Goal: Navigation & Orientation: Understand site structure

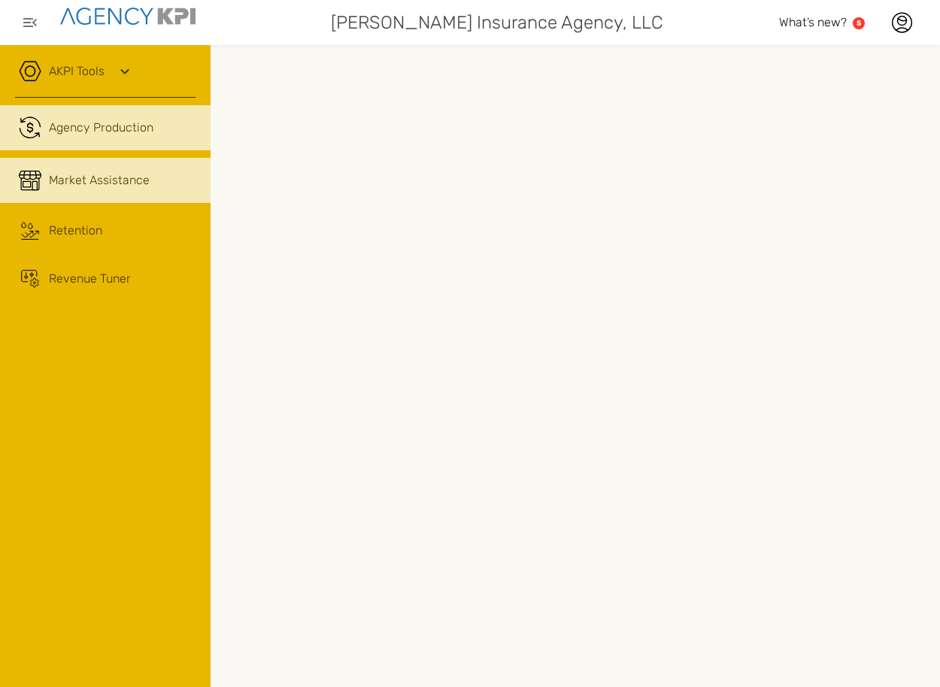
click at [112, 171] on link "Market Assistance" at bounding box center [105, 180] width 210 height 45
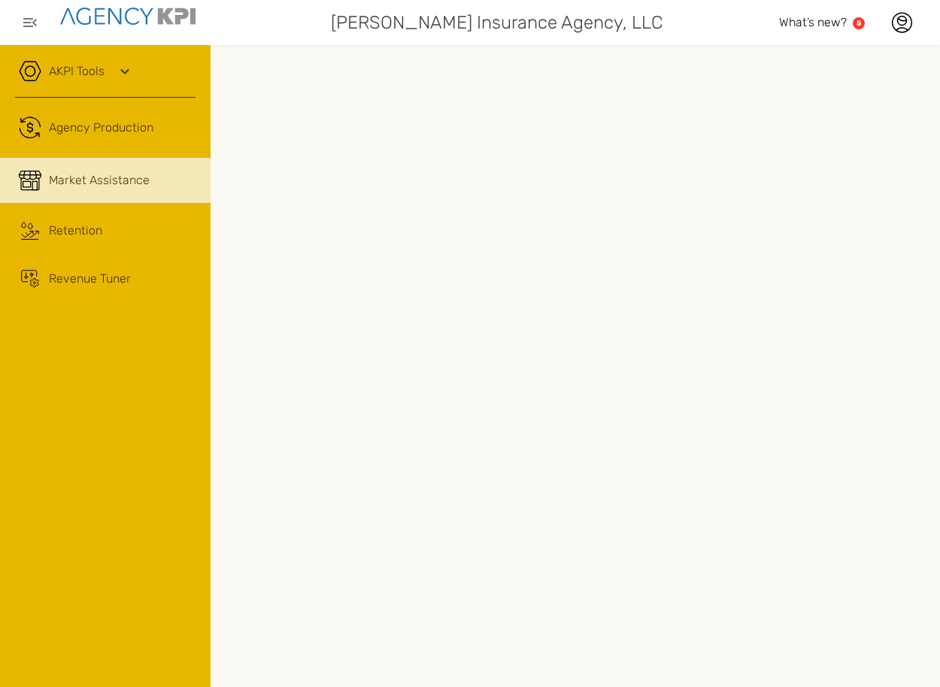
click at [71, 174] on div "Market Assistance" at bounding box center [99, 180] width 101 height 18
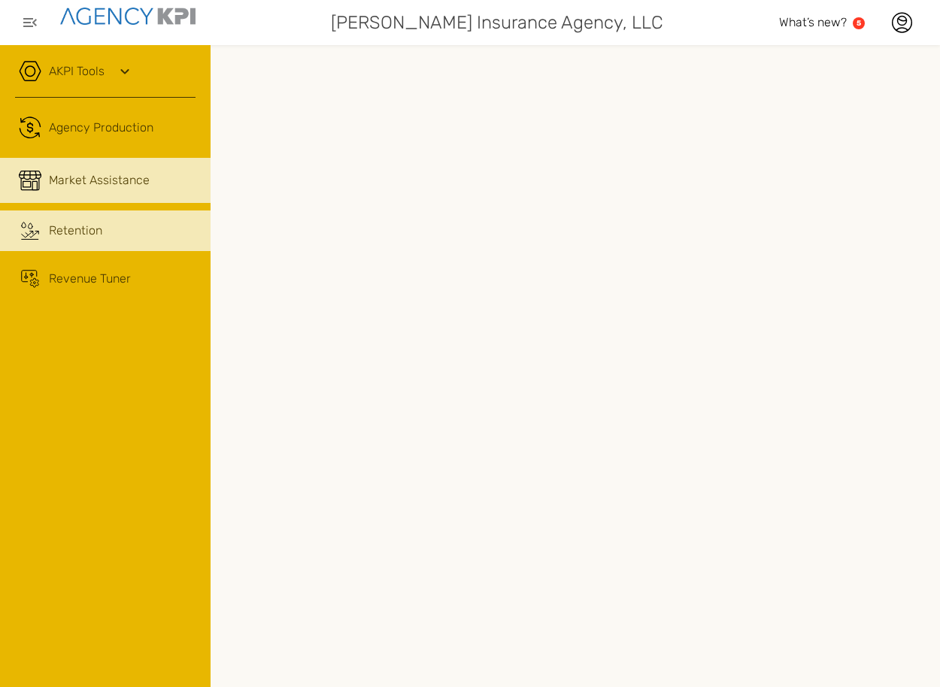
click at [59, 238] on div "Retention" at bounding box center [75, 231] width 53 height 18
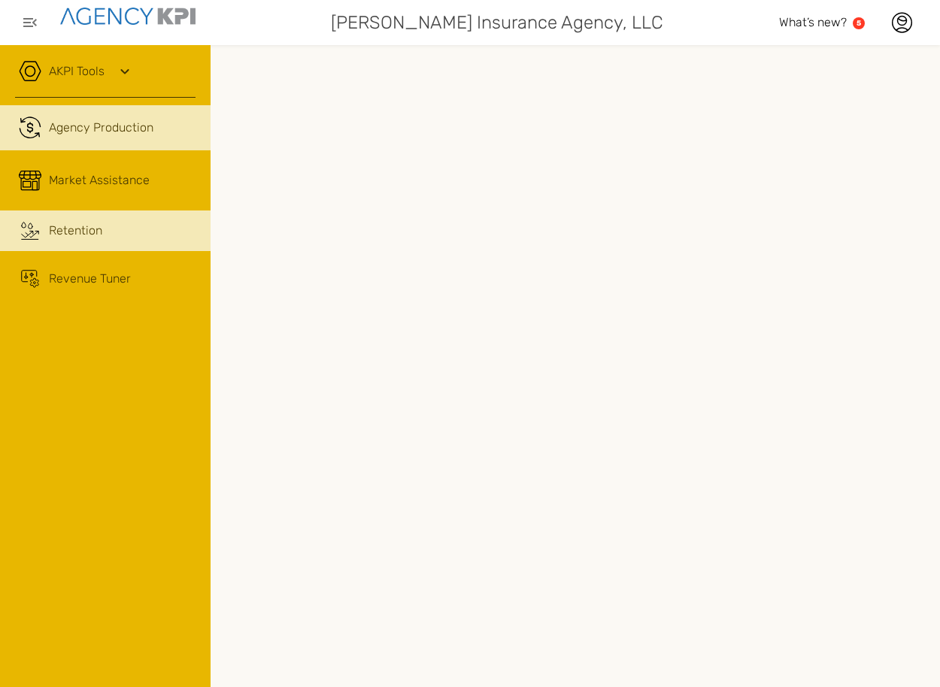
click at [68, 119] on div "Agency Production" at bounding box center [101, 128] width 104 height 18
